Goal: Communication & Community: Answer question/provide support

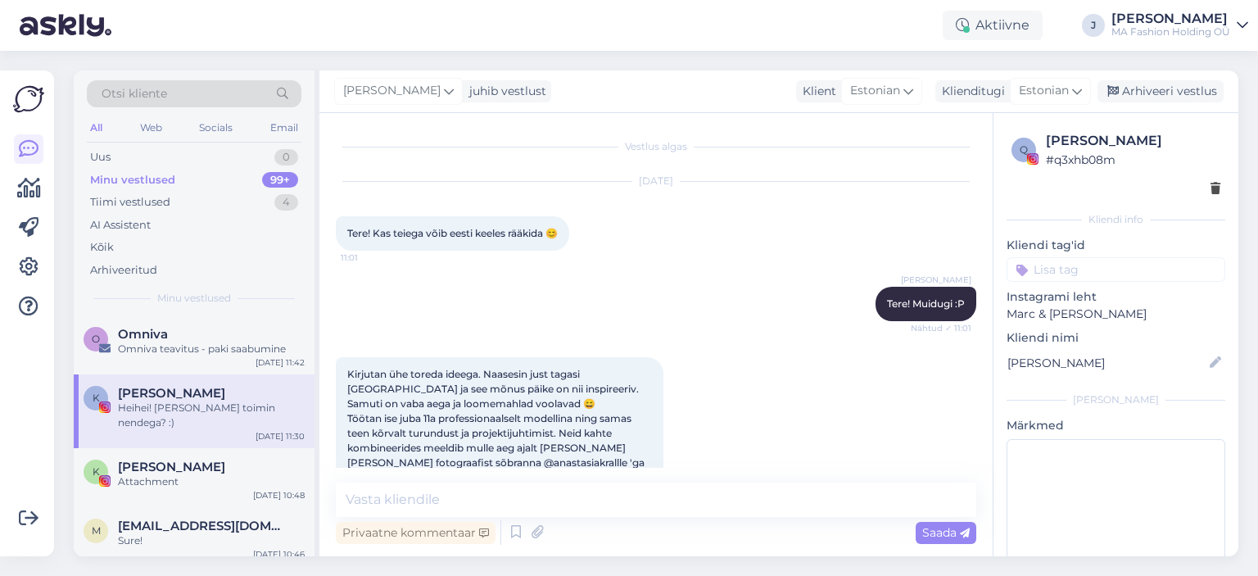
scroll to position [3427, 0]
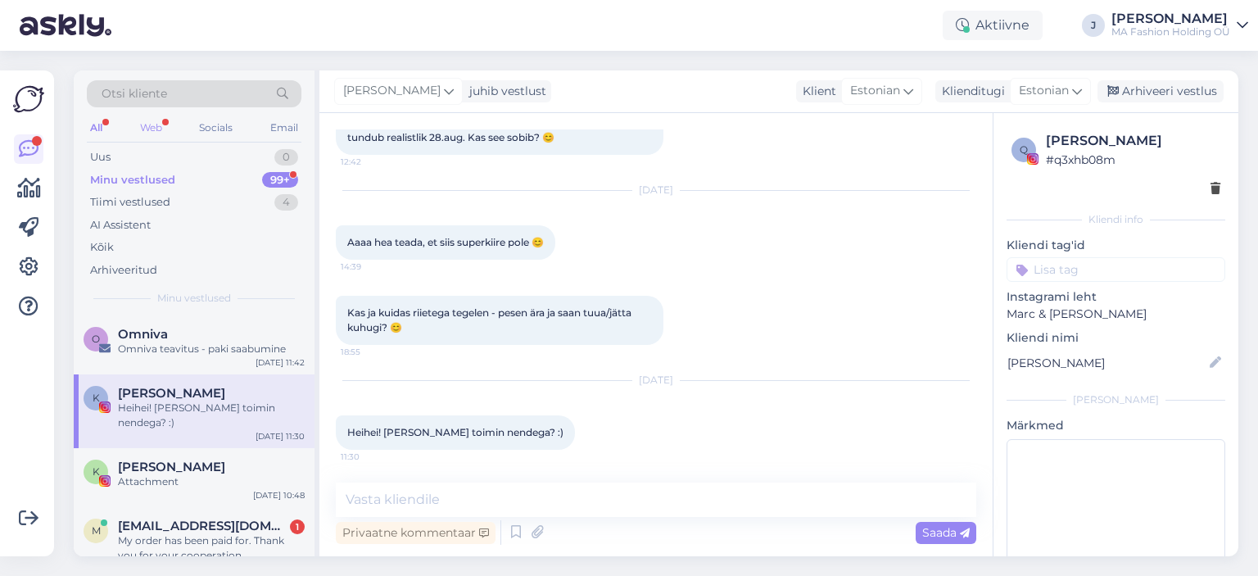
click at [156, 125] on div "Web" at bounding box center [151, 127] width 29 height 21
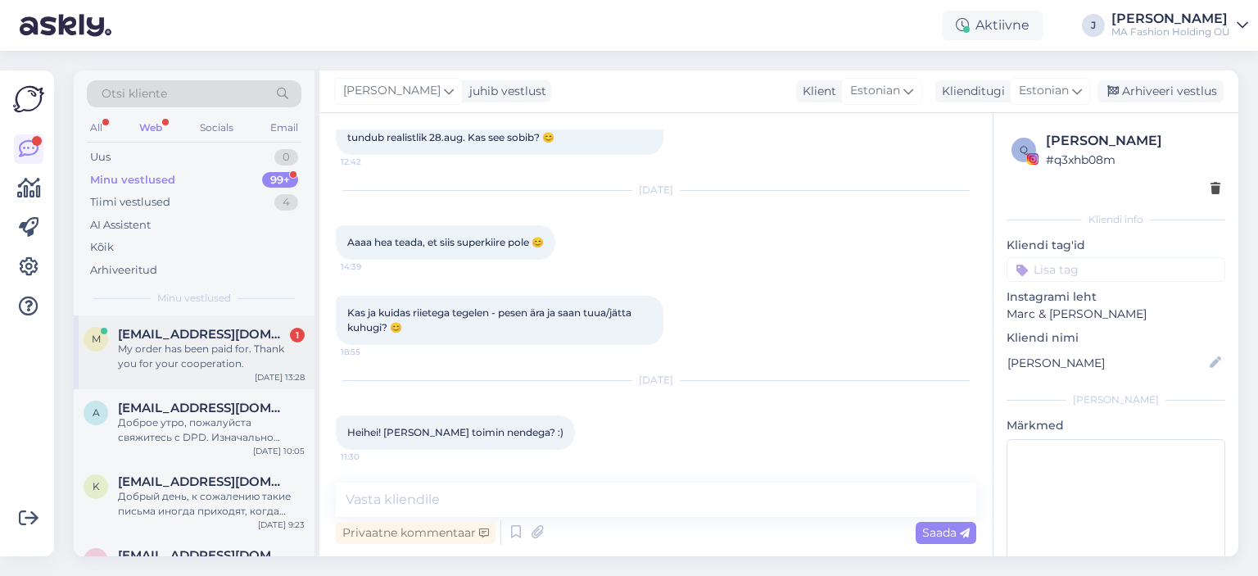
click at [210, 337] on span "[EMAIL_ADDRESS][DOMAIN_NAME]" at bounding box center [203, 334] width 170 height 15
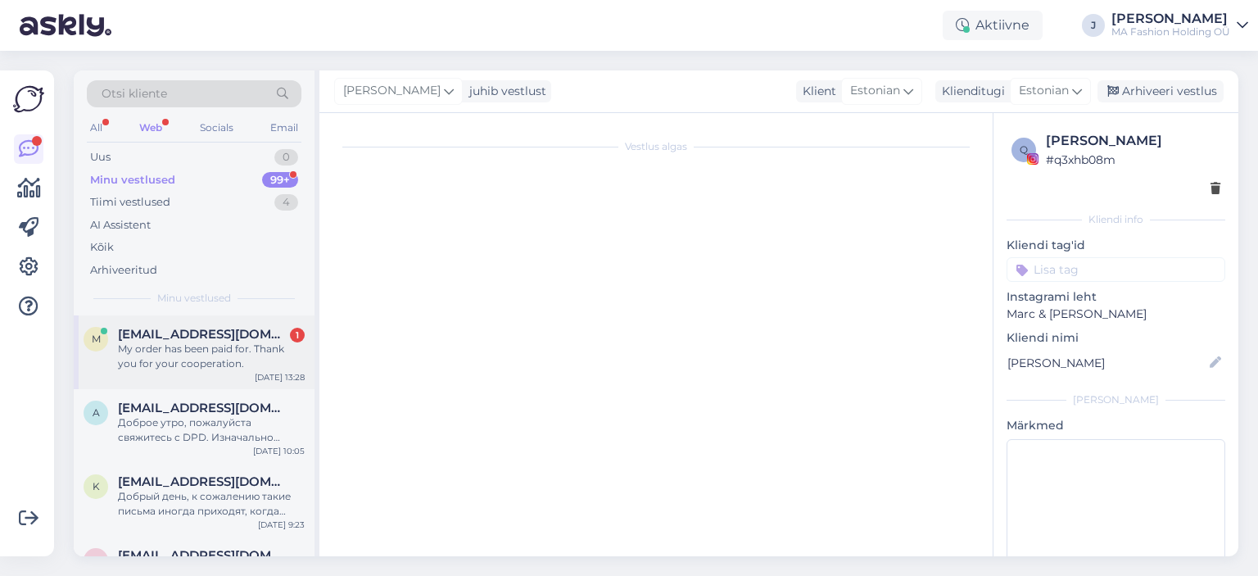
scroll to position [1975, 0]
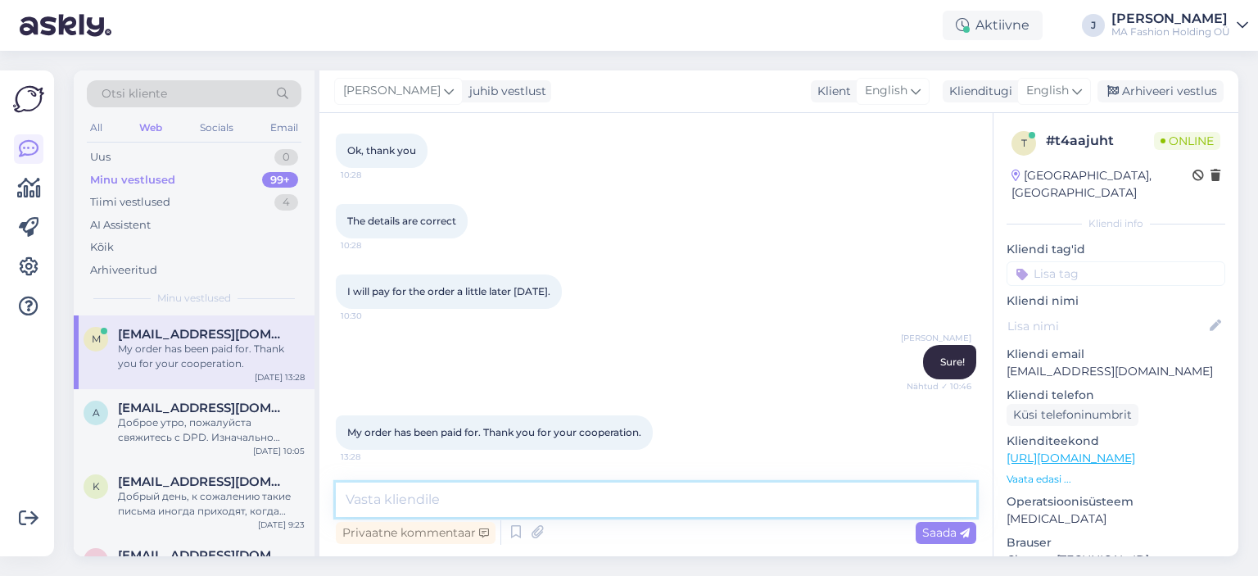
click at [452, 495] on textarea at bounding box center [656, 499] width 641 height 34
type textarea "Payment is confirmed, thank you! We will send the order asap."
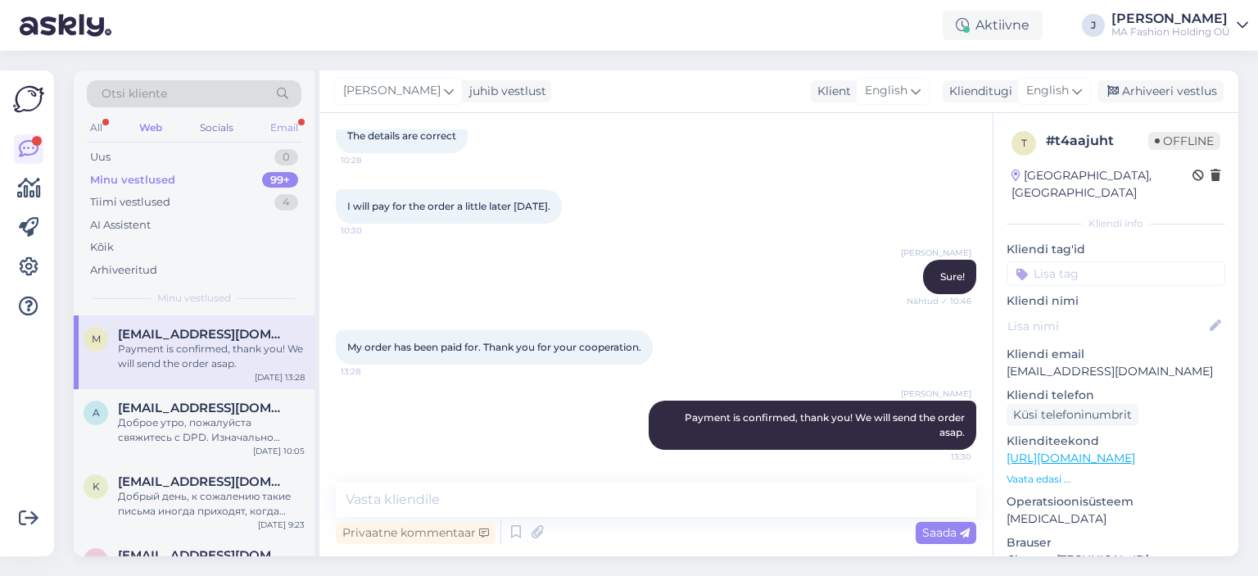
click at [283, 124] on div "Email" at bounding box center [284, 127] width 34 height 21
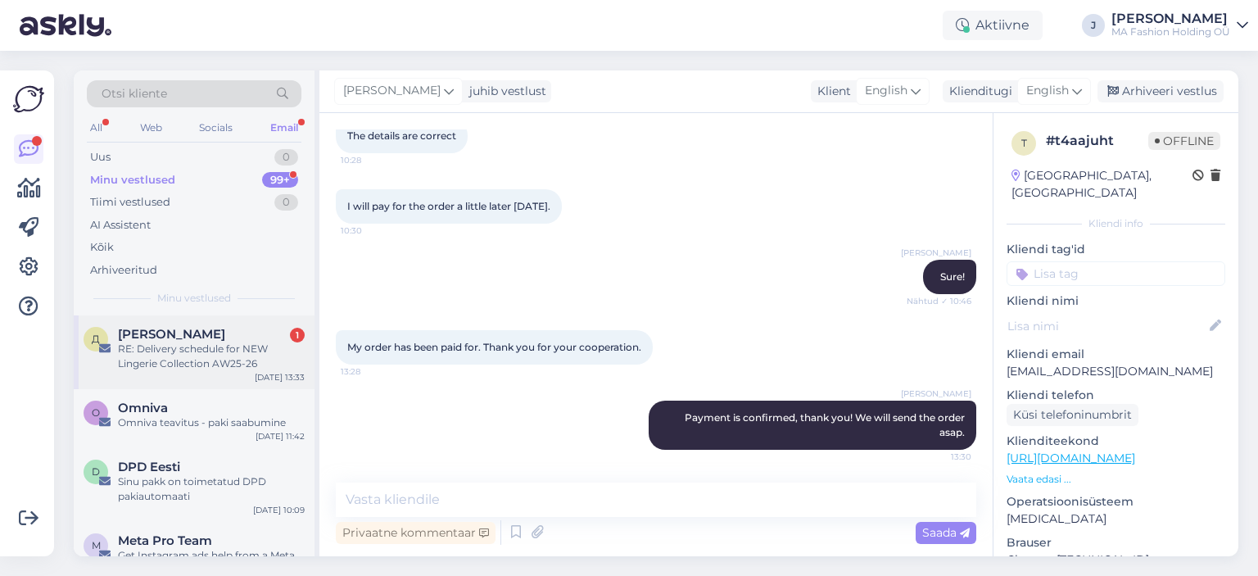
click at [206, 326] on div "Д [PERSON_NAME] 1 RE: Delivery schedule for NEW Lingerie Collection AW25-26 [DA…" at bounding box center [194, 352] width 241 height 74
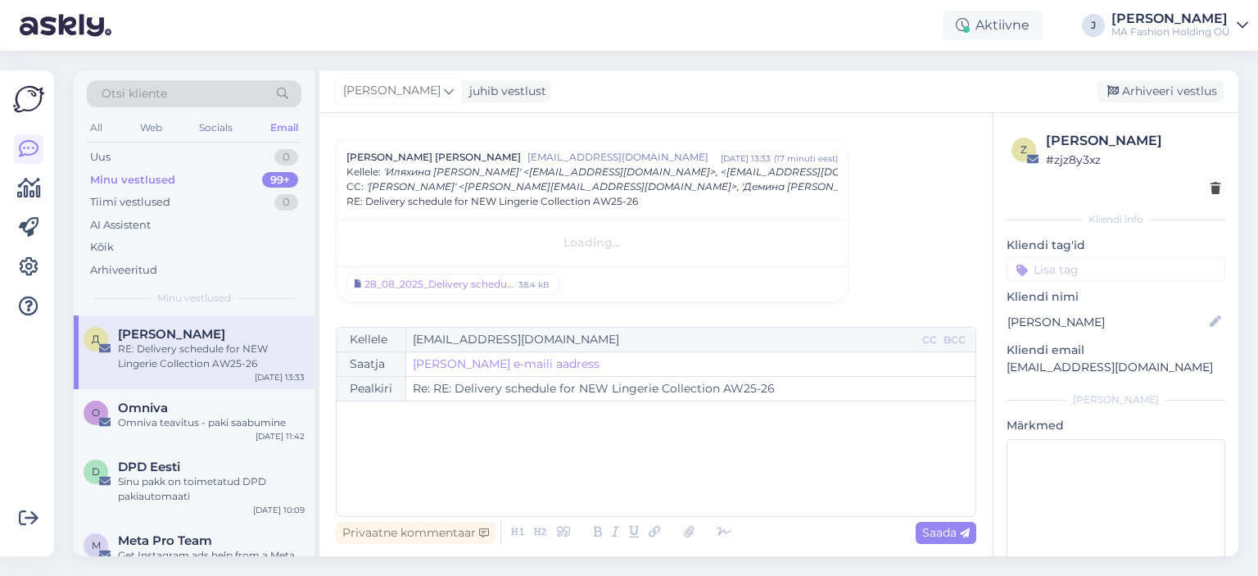
scroll to position [417, 0]
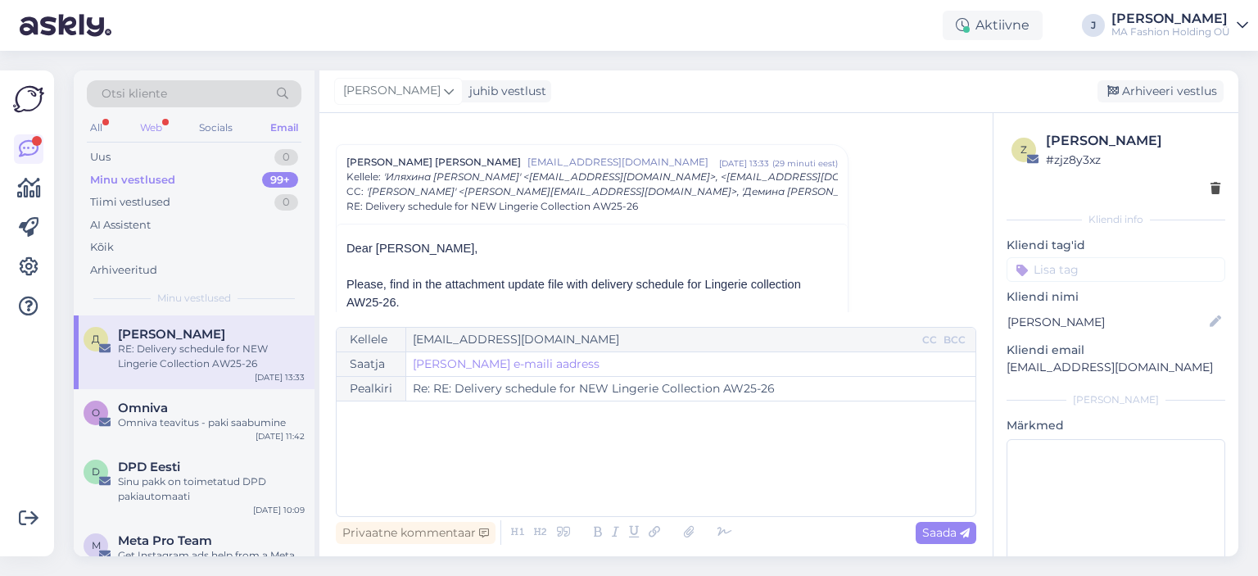
click at [165, 122] on div "Web" at bounding box center [151, 127] width 29 height 21
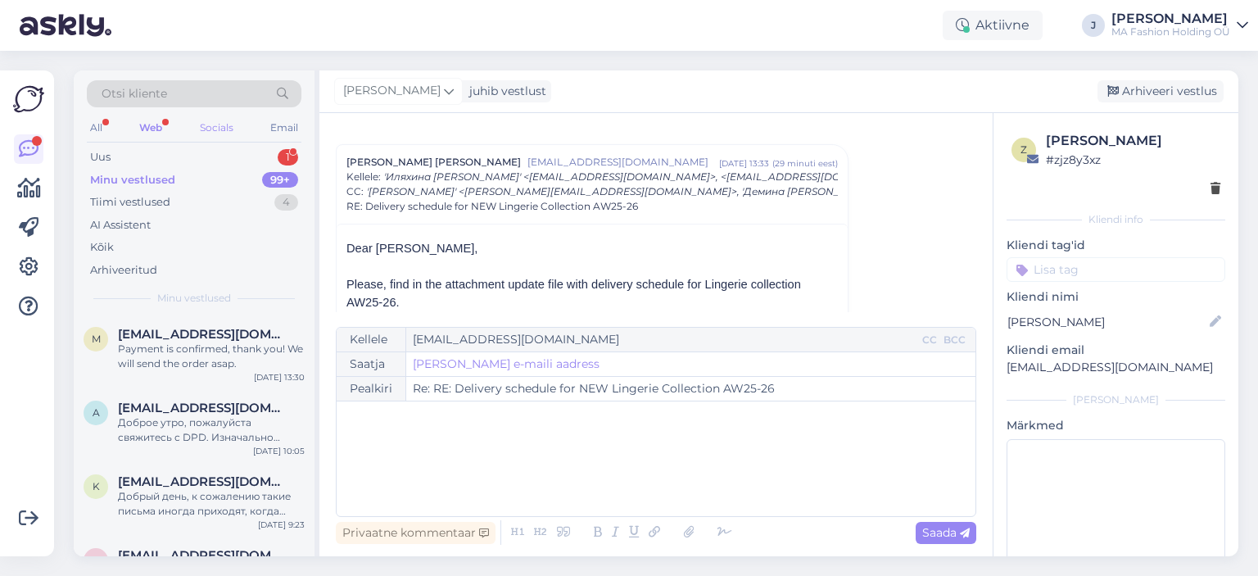
click at [211, 118] on div "Socials" at bounding box center [217, 127] width 40 height 21
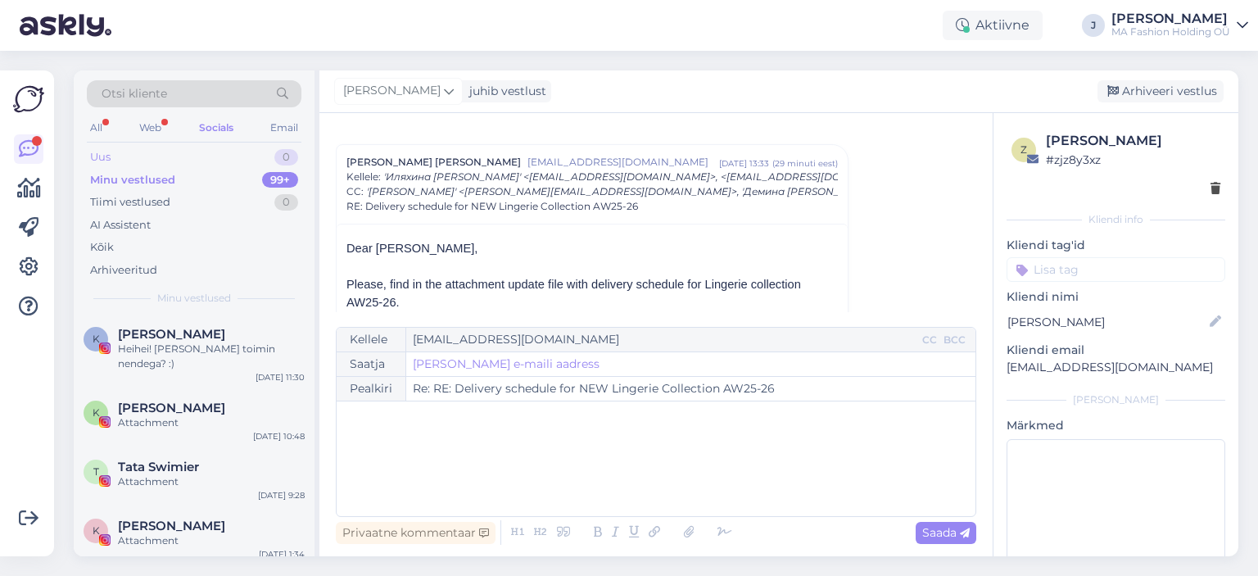
click at [210, 163] on div "Uus 0" at bounding box center [194, 157] width 215 height 23
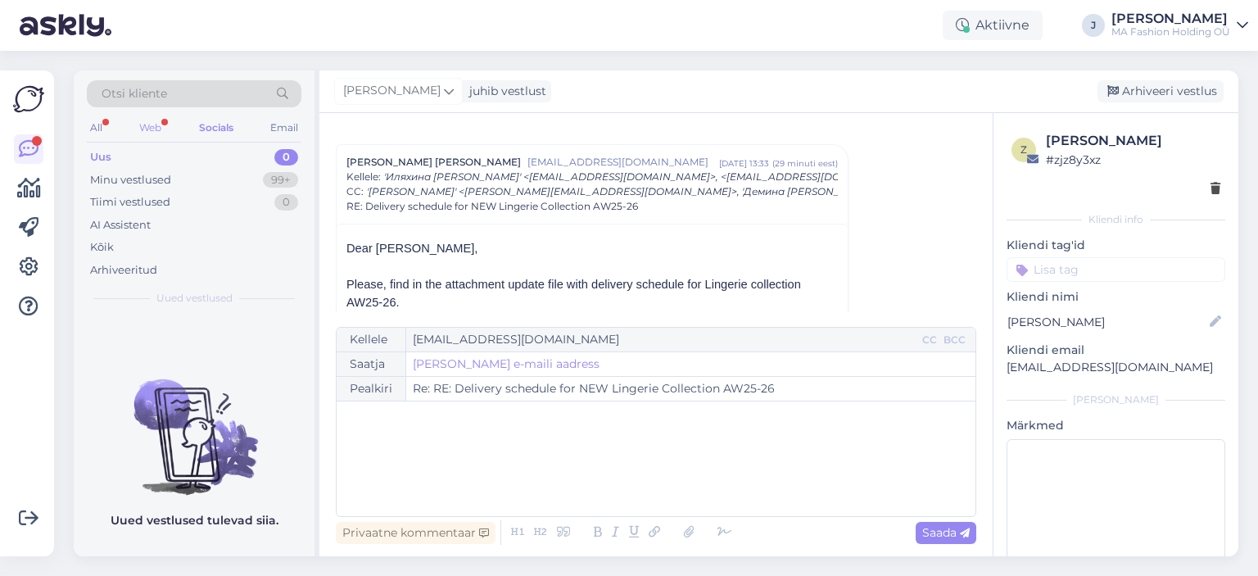
click at [152, 123] on div "Web" at bounding box center [150, 127] width 29 height 21
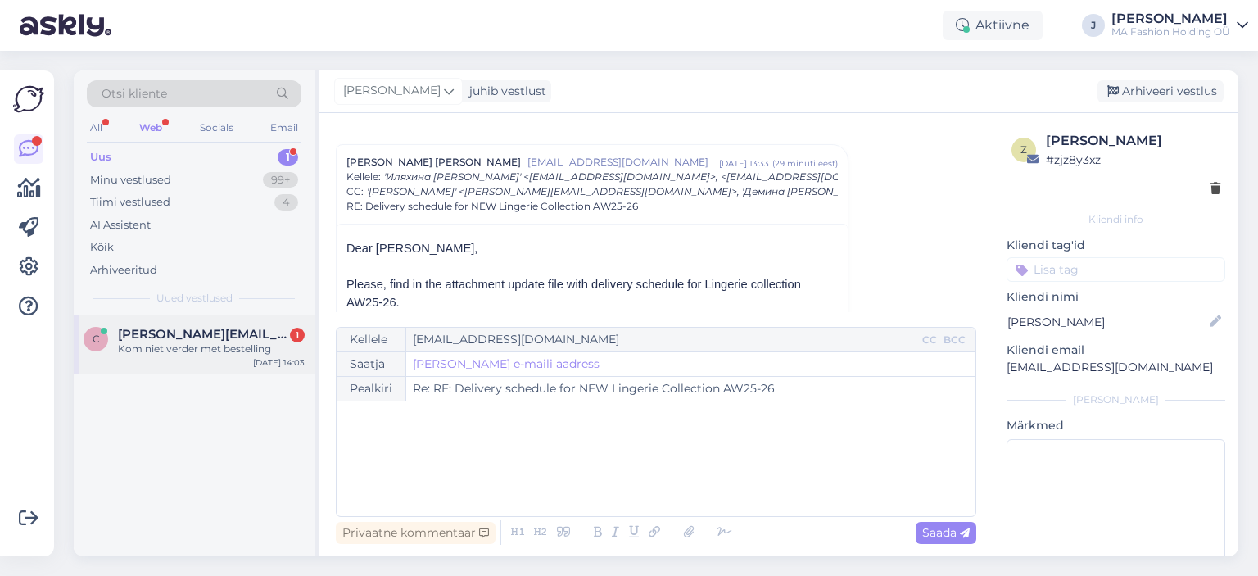
click at [196, 321] on div "c [PERSON_NAME][EMAIL_ADDRESS][DOMAIN_NAME] 1 Kom niet verder met bestelling [D…" at bounding box center [194, 344] width 241 height 59
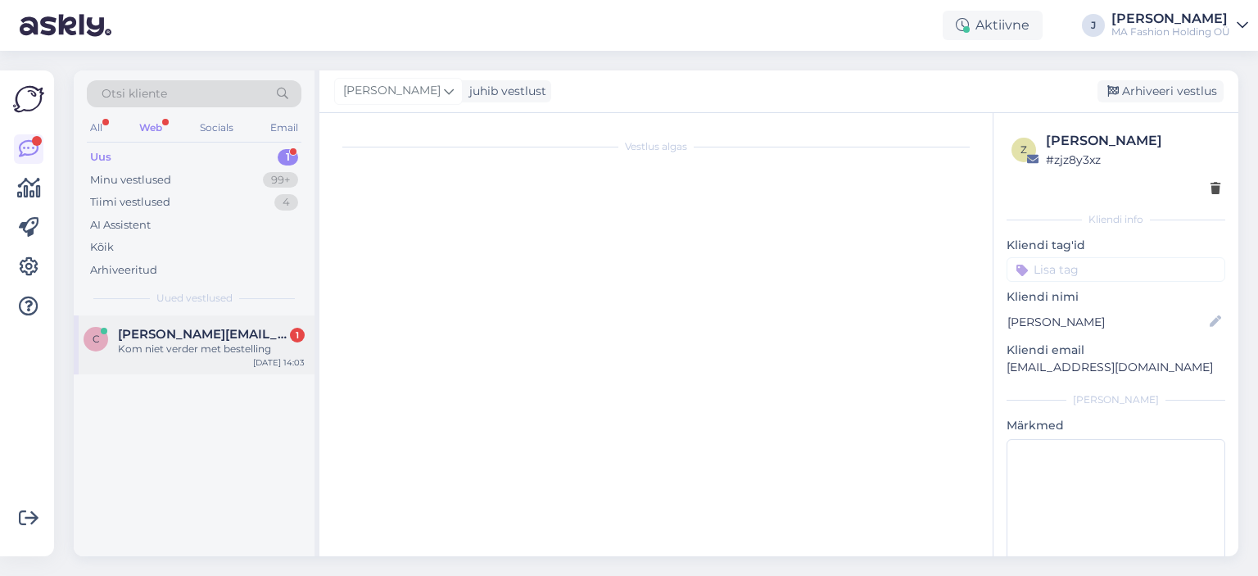
scroll to position [0, 0]
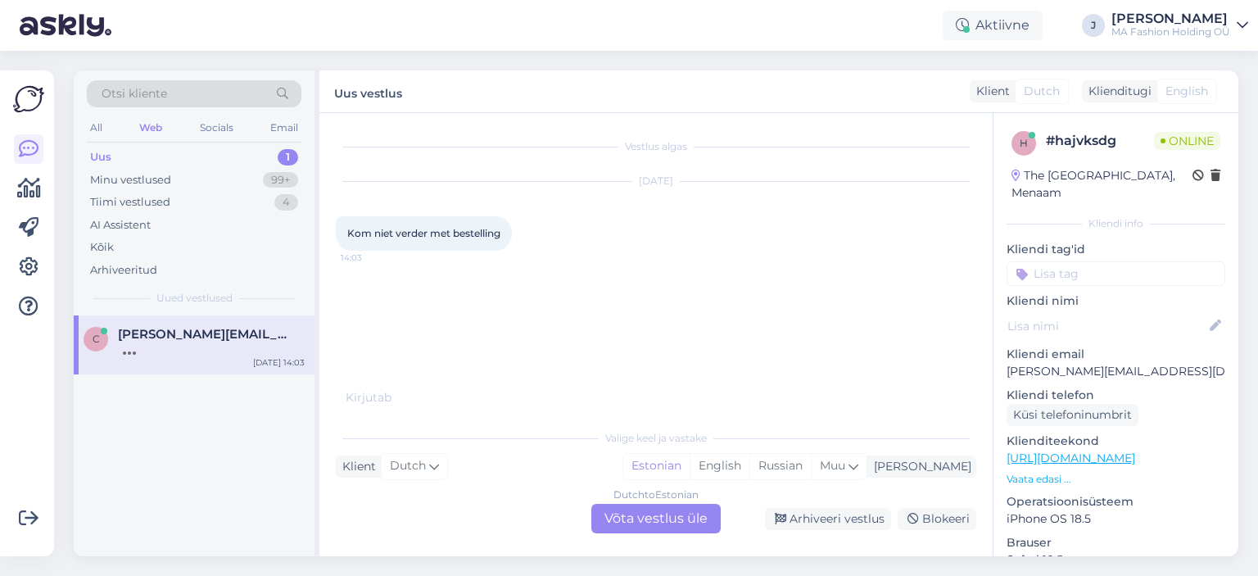
click at [452, 238] on span "Kom niet verder met bestelling" at bounding box center [423, 233] width 153 height 12
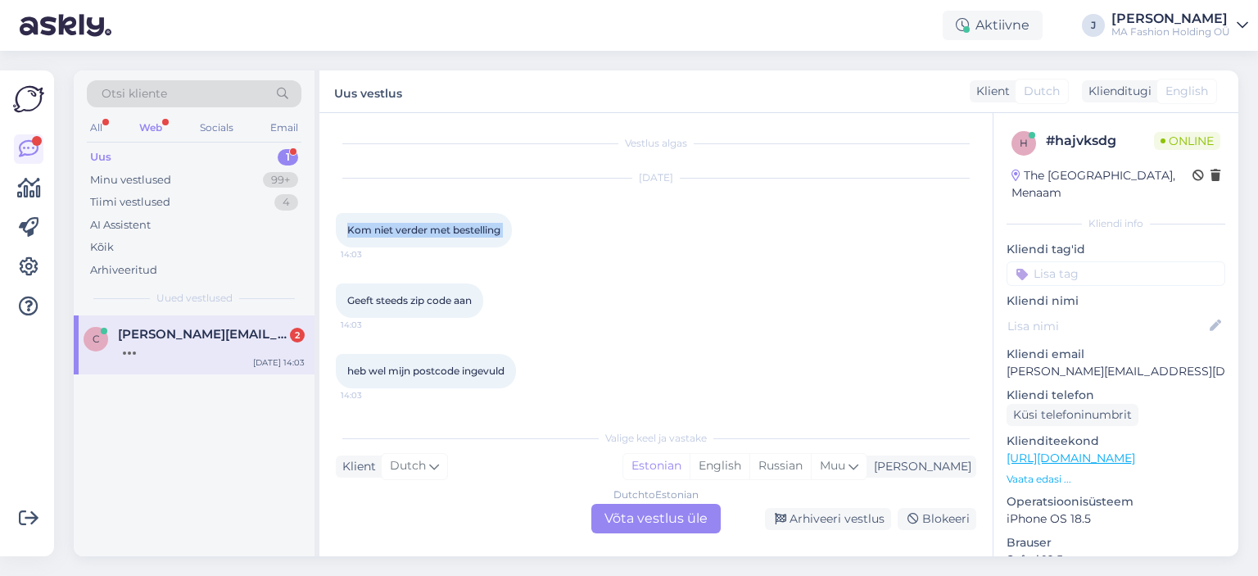
scroll to position [73, 0]
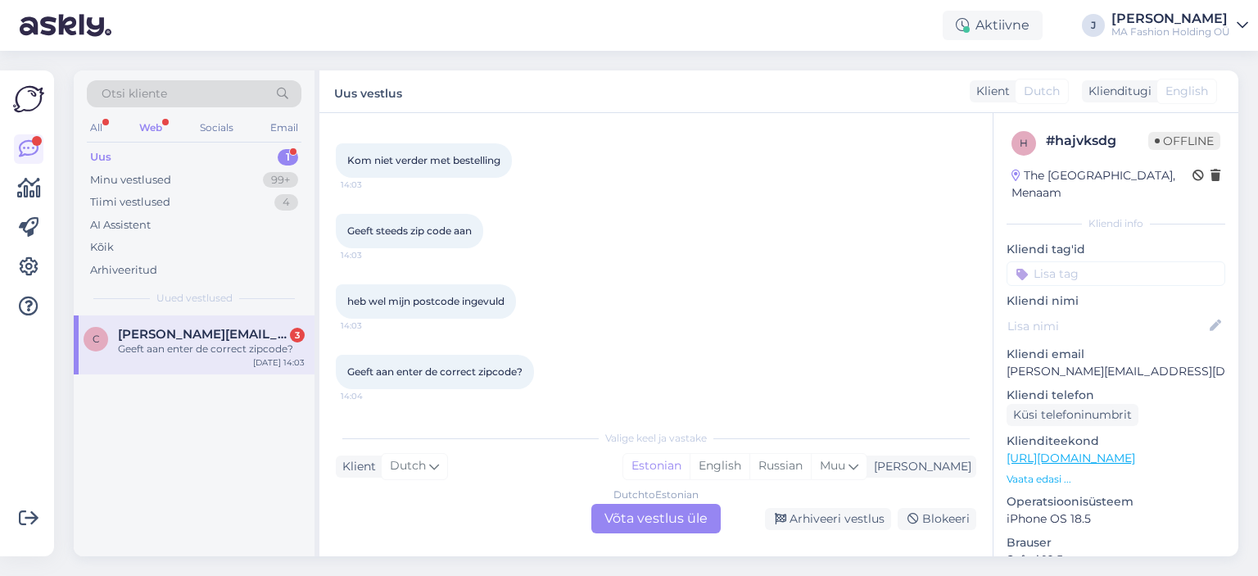
click at [651, 541] on div "Vestlus algas [DATE] Kom niet verder met bestelling 14:03 Geeft steeds zip code…" at bounding box center [655, 334] width 673 height 443
click at [657, 525] on div "Dutch to Estonian Võta vestlus üle" at bounding box center [655, 518] width 129 height 29
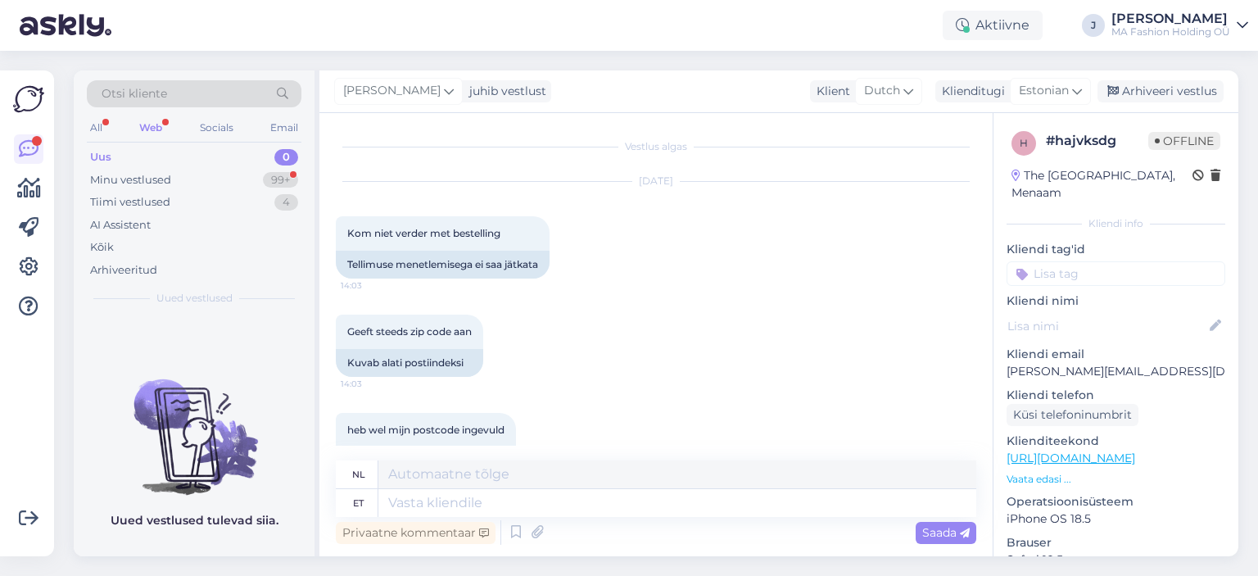
scroll to position [82, 0]
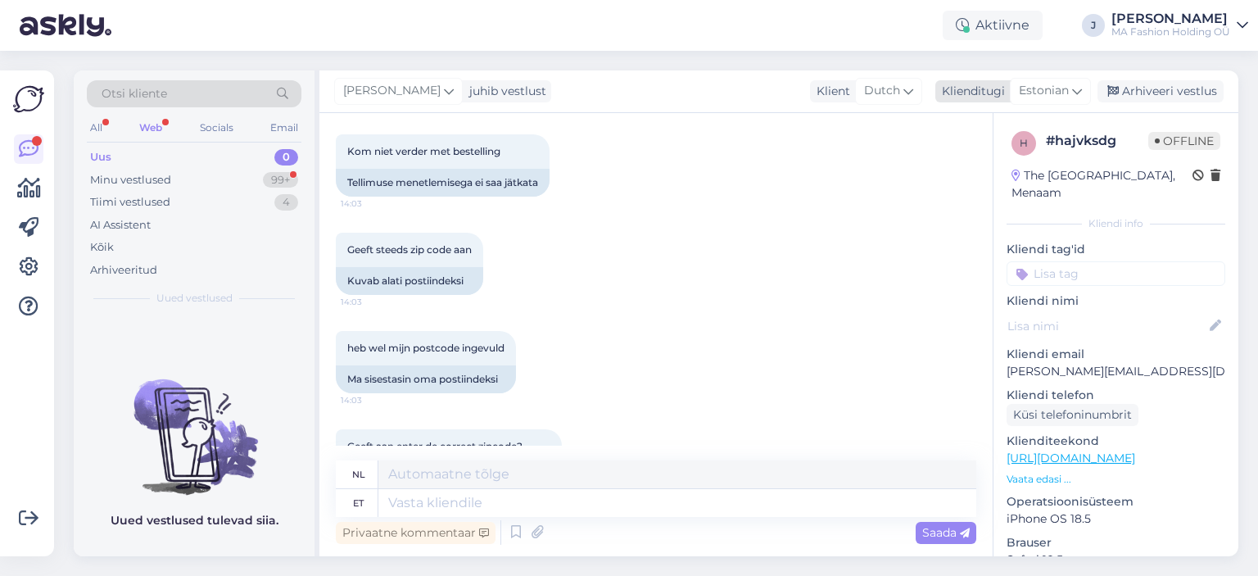
click at [1052, 87] on span "Estonian" at bounding box center [1044, 91] width 50 height 18
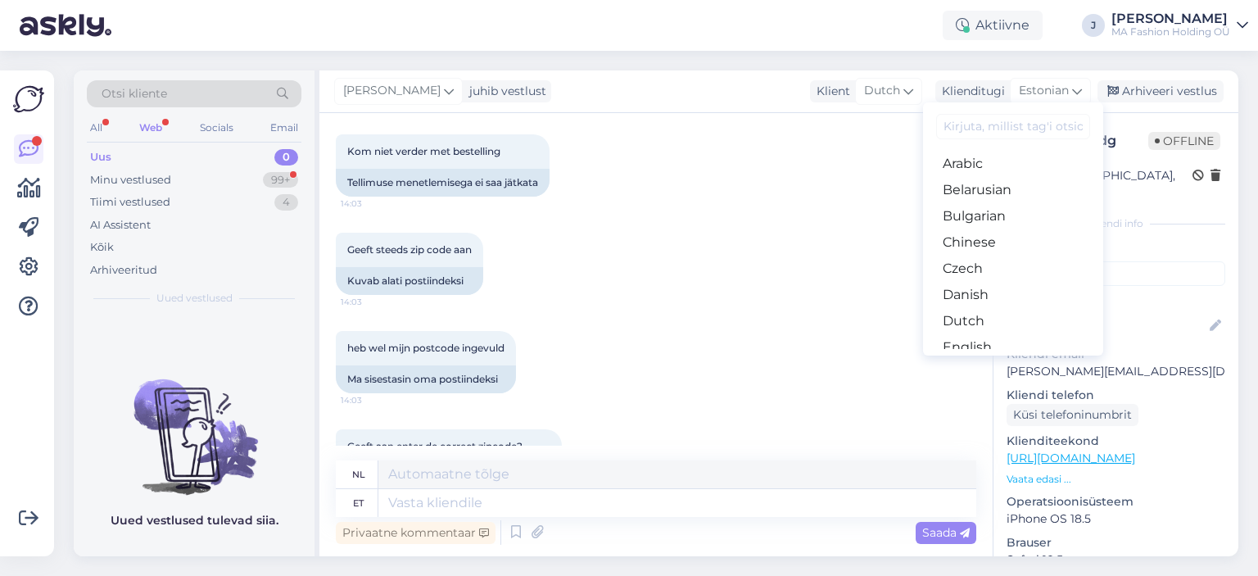
click at [992, 350] on div "Arabic Belarusian Bulgarian Chinese Czech Danish Dutch English Estonian Finnish…" at bounding box center [1013, 228] width 180 height 253
click at [988, 344] on link "English" at bounding box center [1013, 347] width 180 height 26
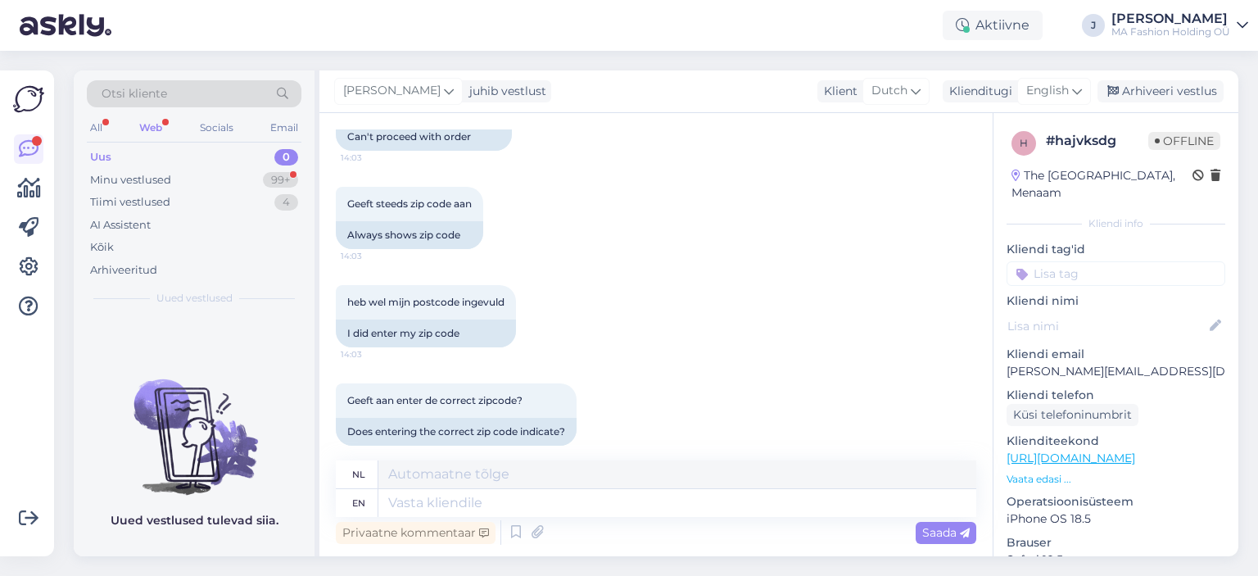
scroll to position [145, 0]
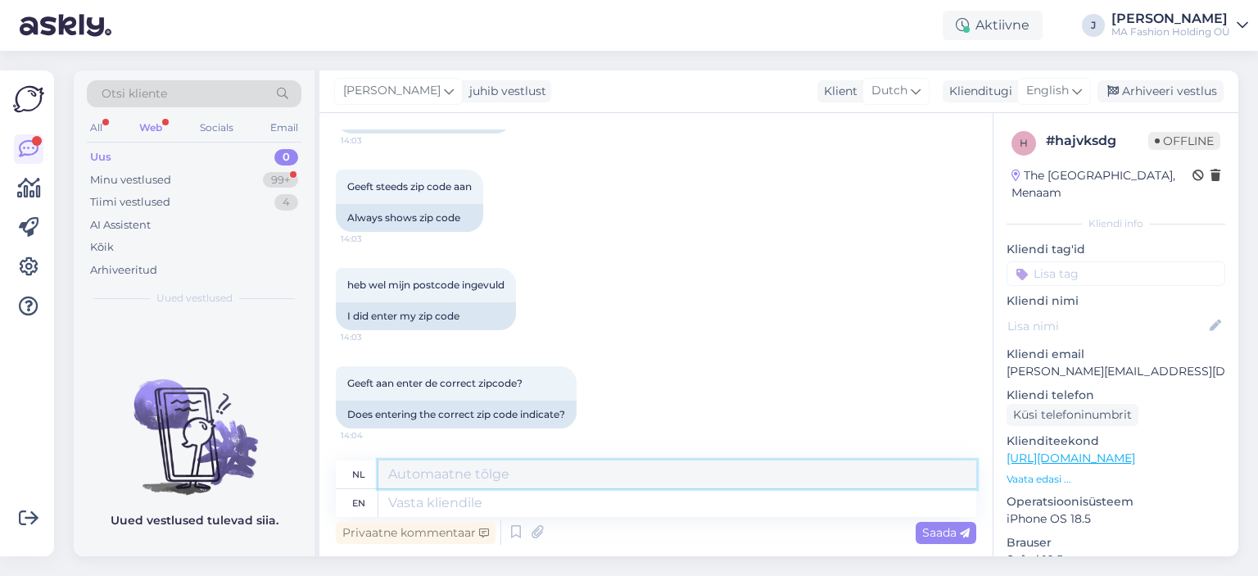
click at [471, 478] on textarea at bounding box center [677, 474] width 598 height 28
type textarea "H"
click at [528, 483] on textarea at bounding box center [677, 474] width 598 height 28
type textarea "H"
click at [523, 509] on textarea at bounding box center [677, 503] width 598 height 28
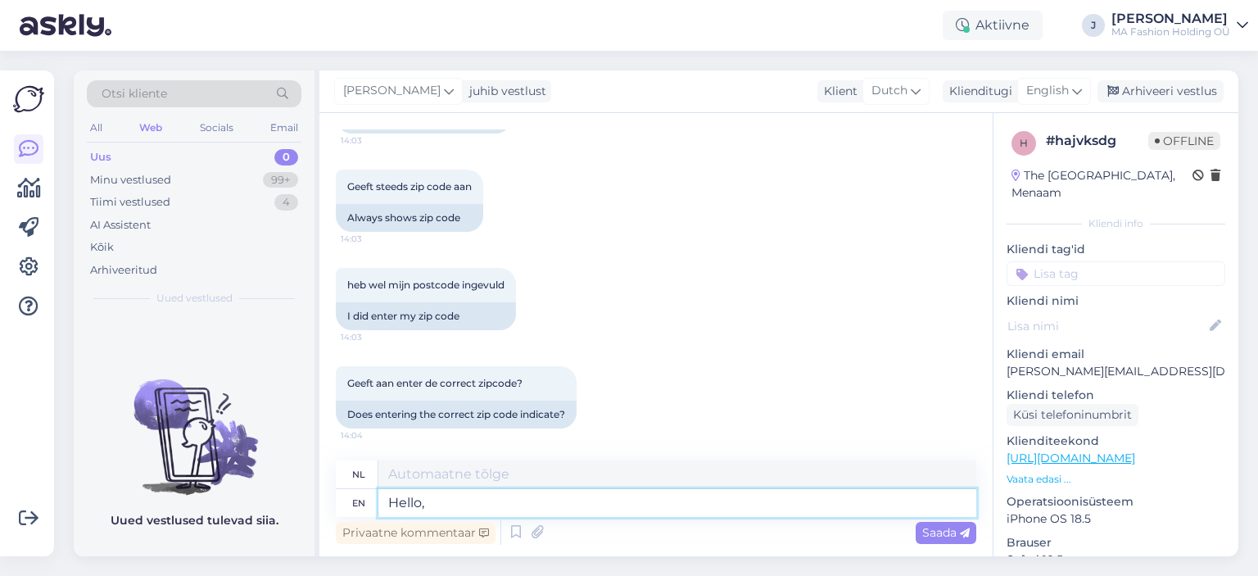
type textarea "Hello,"
type textarea "Hallo,"
paste textarea "Thank you for getting in touch with us! We are currently experiencing some tech…"
type textarea "Hello, Thank you for getting in touch with us! We are currently experiencing so…"
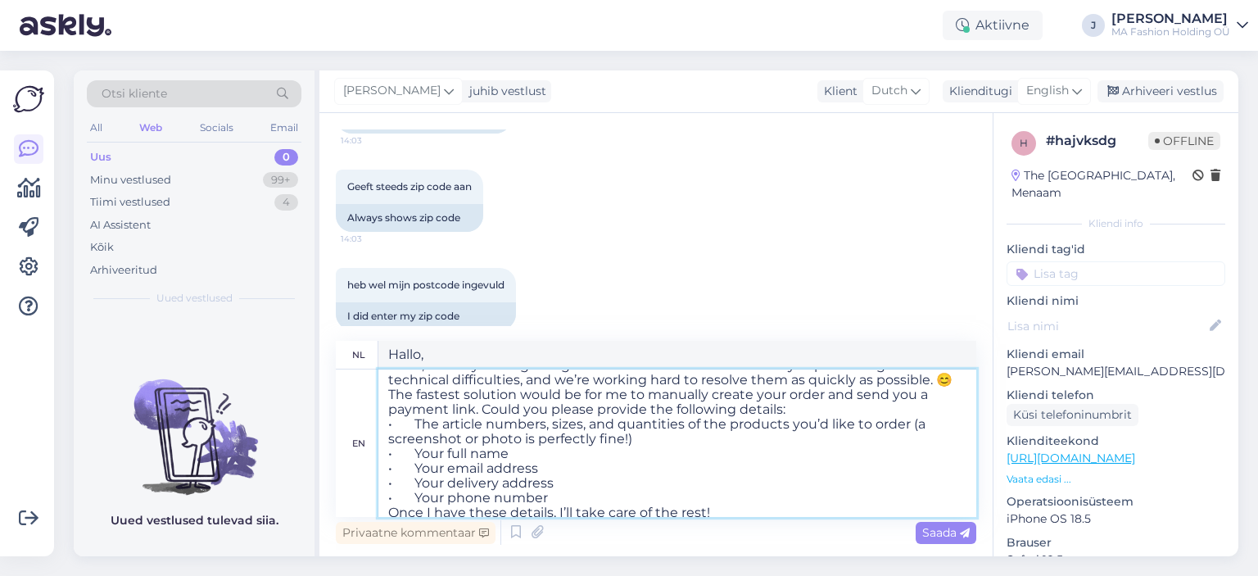
scroll to position [0, 0]
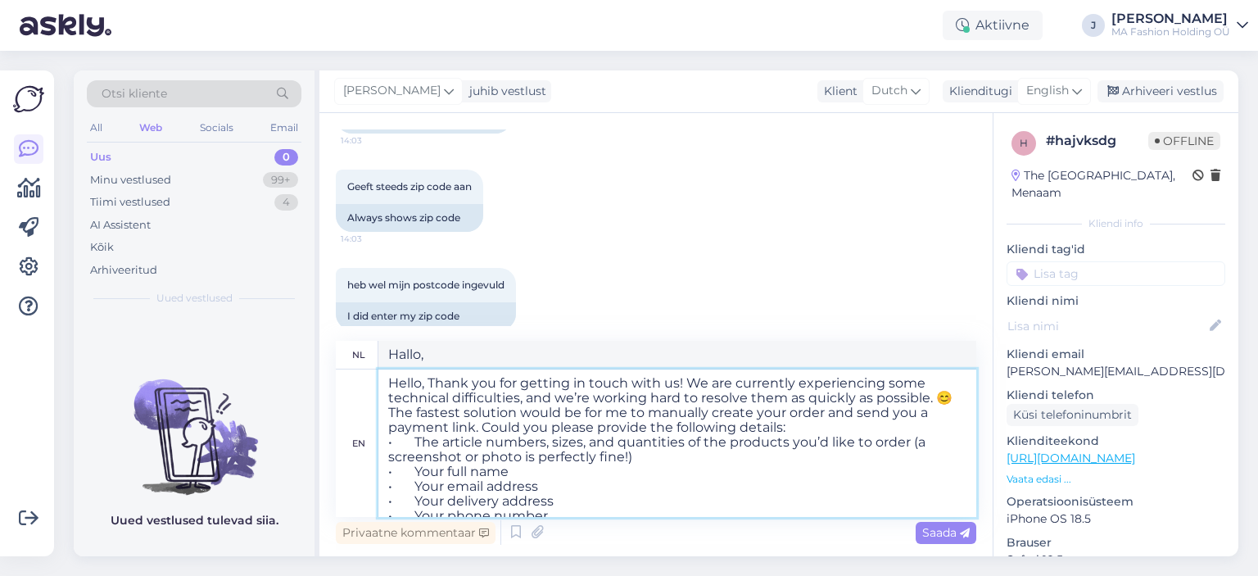
type textarea "Hallo, Bedankt dat je contact met ons hebt opgenomen! We ondervinden momenteel …"
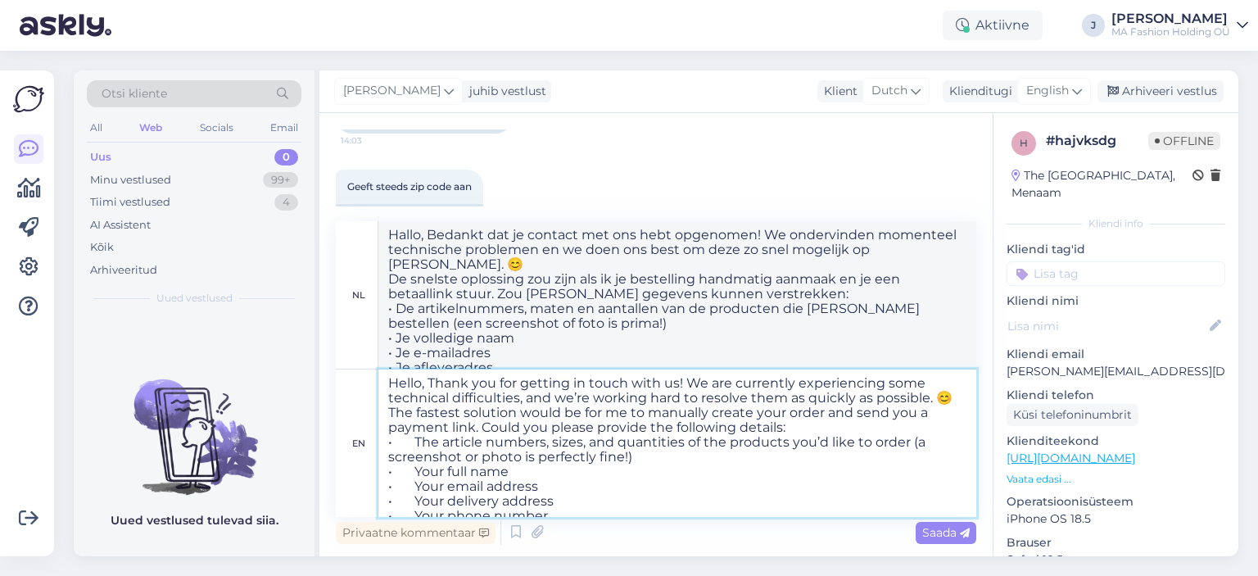
click at [434, 380] on textarea "Hello, Thank you for getting in touch with us! We are currently experiencing so…" at bounding box center [677, 442] width 598 height 147
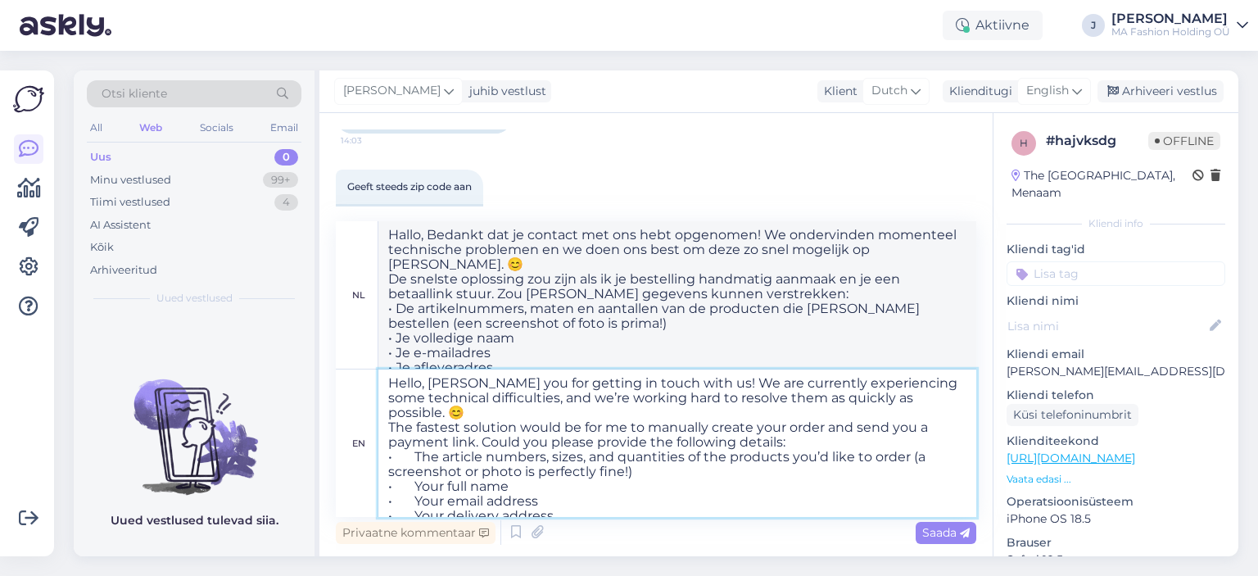
type textarea "Hello, thank you for getting in touch with us! We are currently experiencing so…"
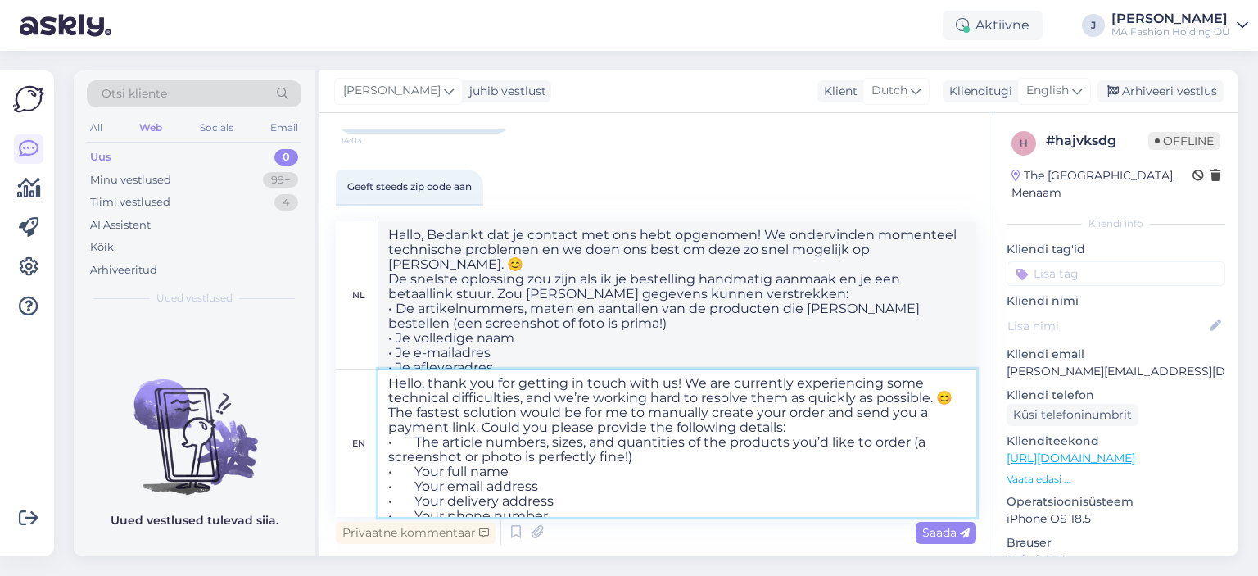
type textarea "Hallo, bedankt dat je contact met ons hebt opgenomen! We ondervinden momenteel …"
drag, startPoint x: 953, startPoint y: 395, endPoint x: 686, endPoint y: 382, distance: 267.4
click at [686, 382] on textarea "Hello, thank you for getting in touch with us! We are currently experiencing so…" at bounding box center [677, 442] width 598 height 147
click at [534, 401] on textarea "Hello, thank you for getting in touch with us! We are currently experiencing so…" at bounding box center [677, 442] width 598 height 147
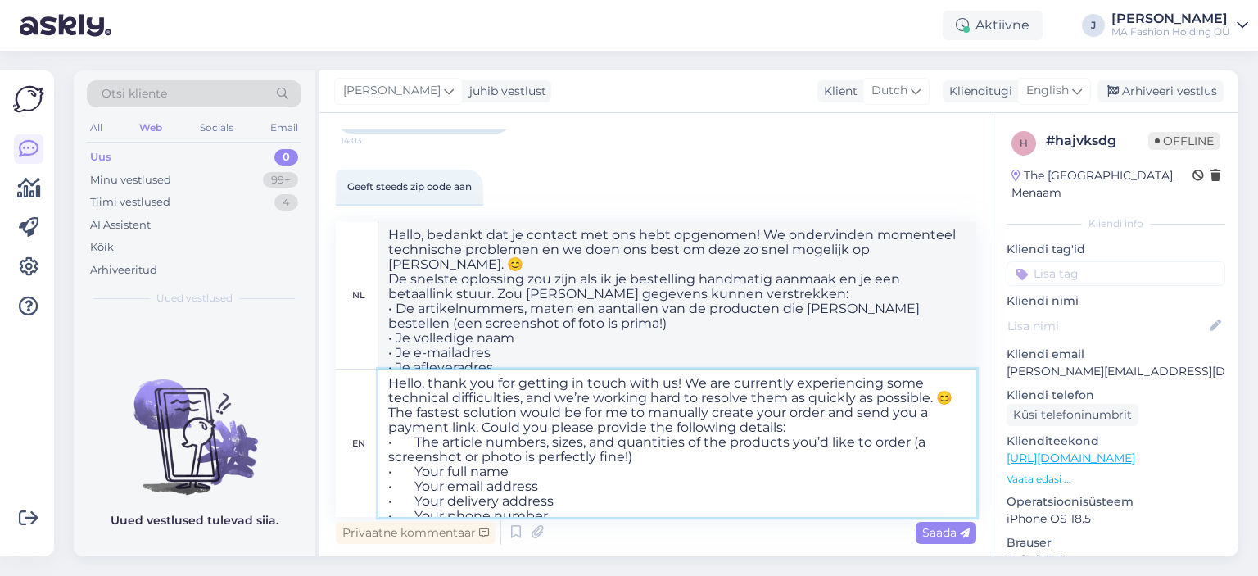
click at [521, 398] on textarea "Hello, thank you for getting in touch with us! We are currently experiencing so…" at bounding box center [677, 442] width 598 height 147
click at [523, 401] on textarea "Hello, thank you for getting in touch with us! We are currently experiencing so…" at bounding box center [677, 442] width 598 height 147
click at [519, 396] on textarea "Hello, thank you for getting in touch with us! We are currently experiencing so…" at bounding box center [677, 442] width 598 height 147
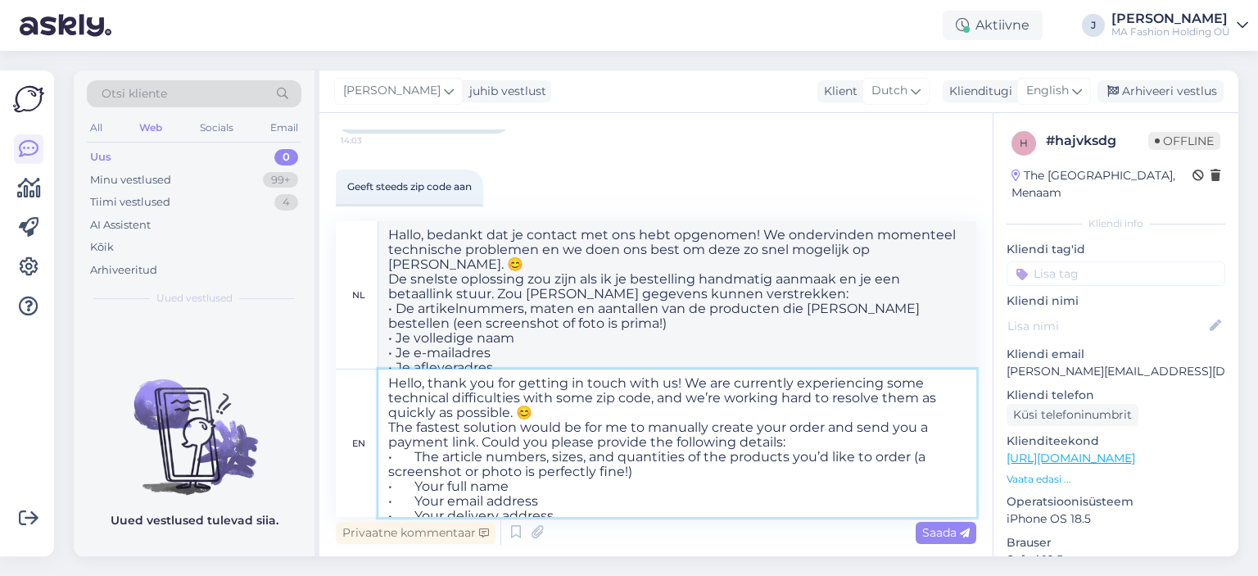
type textarea "Hello, thank you for getting in touch with us! We are currently experiencing so…"
type textarea "Hallo, bedankt dat je contact met ons hebt opgenomen! We ondervinden momenteel …"
click at [880, 397] on textarea "Hello, thank you for getting in touch with us! We are currently experiencing so…" at bounding box center [677, 442] width 598 height 147
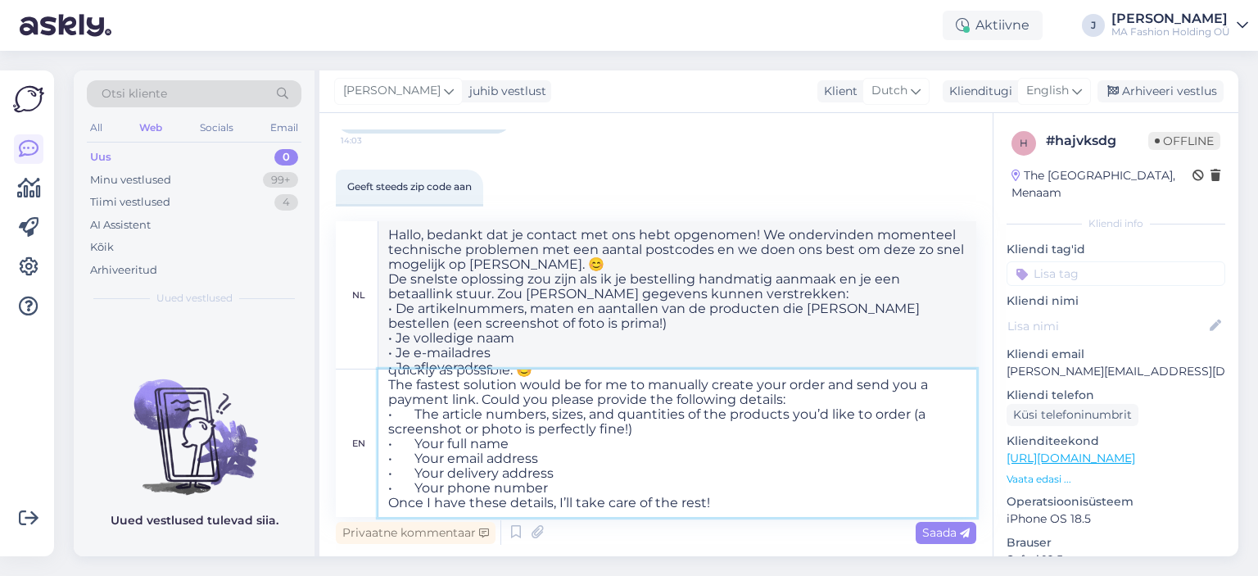
scroll to position [57, 0]
type textarea "Hello, thank you for getting in touch with us! We are currently experiencing so…"
click at [949, 530] on span "Saada" at bounding box center [946, 532] width 48 height 15
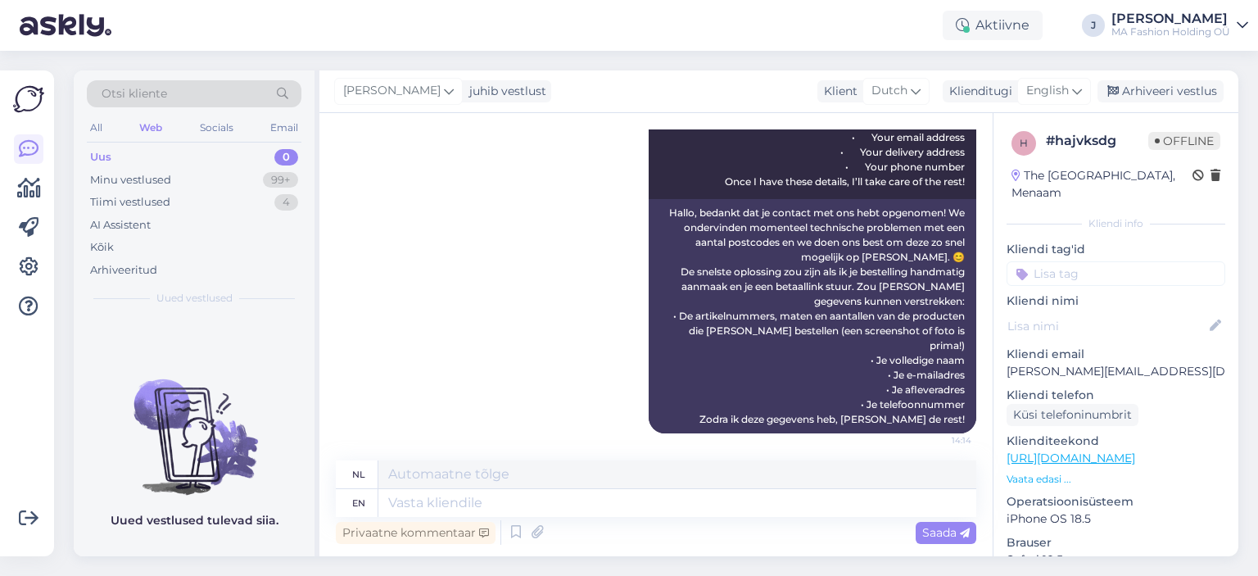
scroll to position [641, 0]
